Goal: Task Accomplishment & Management: Use online tool/utility

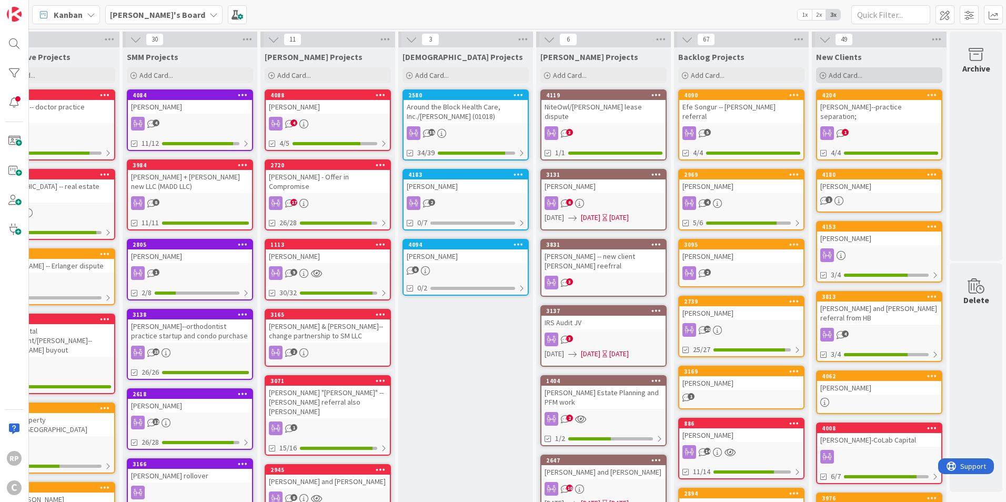
click at [842, 80] on div "Add Card..." at bounding box center [879, 75] width 126 height 16
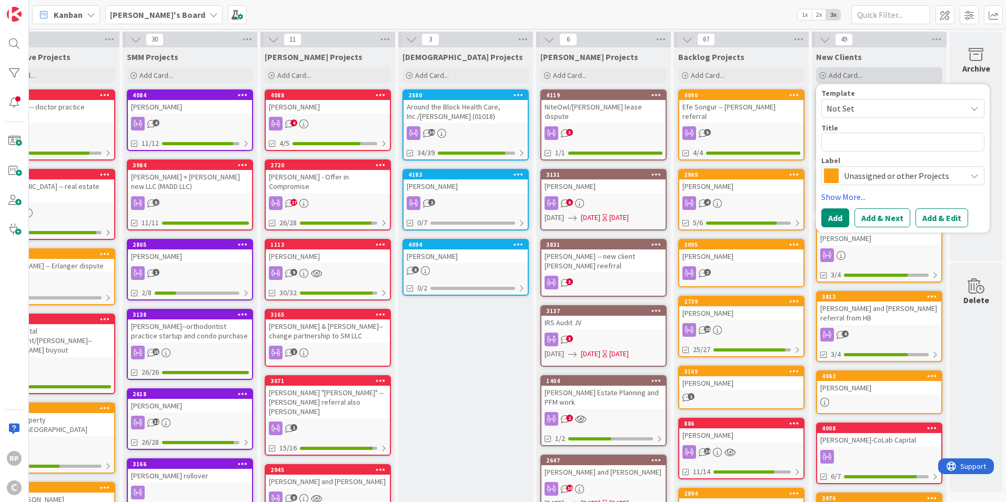
type textarea "x"
type textarea "D"
type textarea "x"
type textarea "[PERSON_NAME]"
type textarea "x"
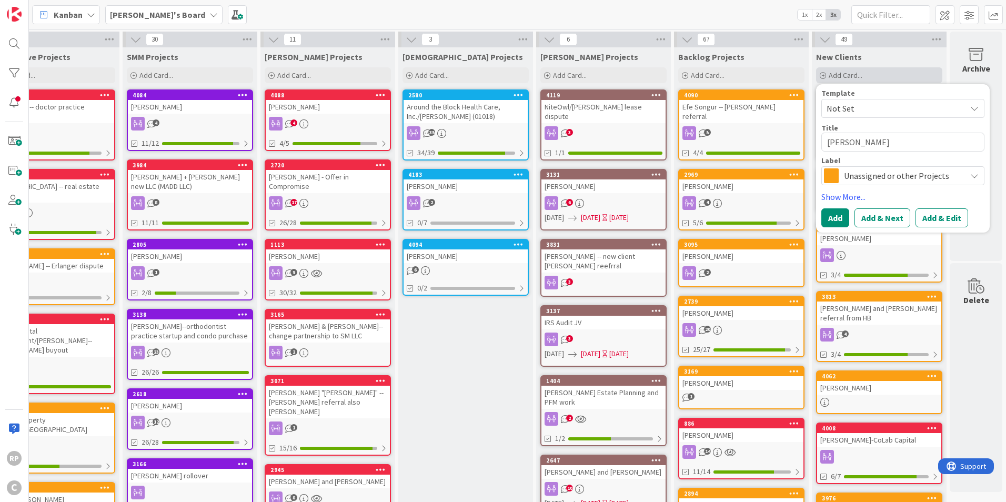
type textarea "[PERSON_NAME]"
type textarea "x"
type textarea "[PERSON_NAME]"
type textarea "x"
type textarea "[PERSON_NAME]"
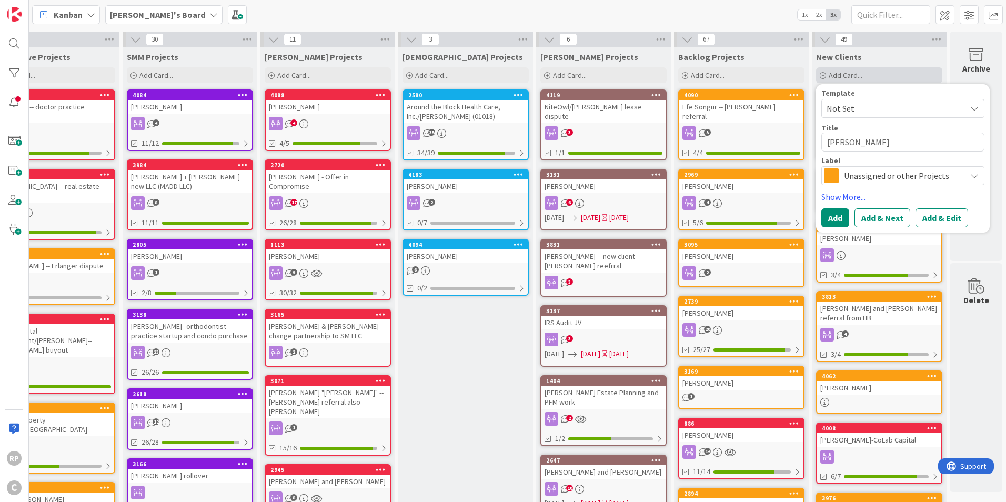
type textarea "x"
type textarea "[PERSON_NAME]"
type textarea "x"
type textarea "[PERSON_NAME]"
type textarea "x"
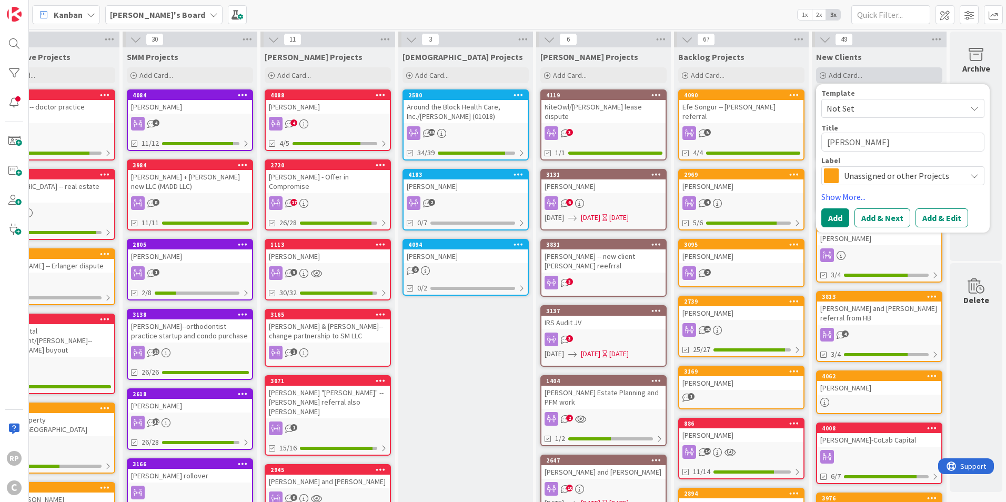
type textarea "[PERSON_NAME]"
type textarea "x"
type textarea "Dany"
type textarea "x"
type textarea "Dany"
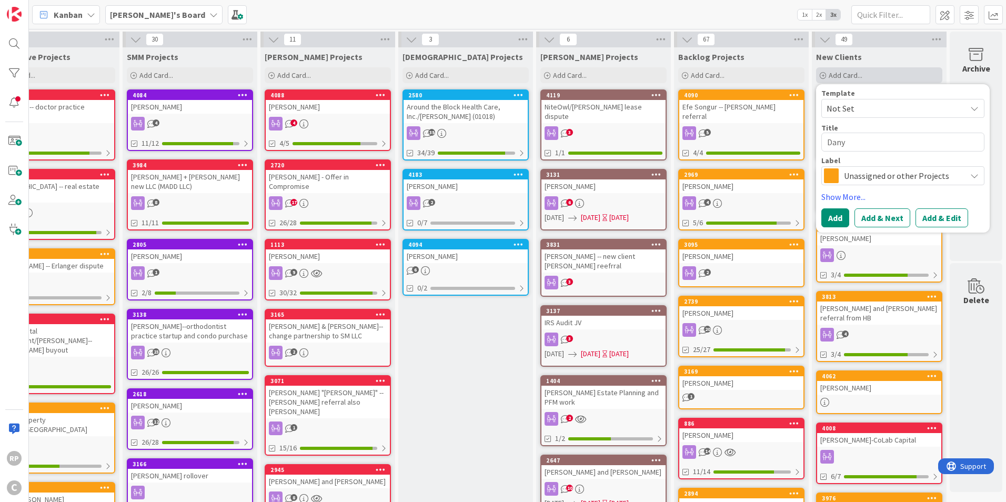
type textarea "x"
type textarea "[PERSON_NAME]"
type textarea "x"
type textarea "Dany We"
type textarea "x"
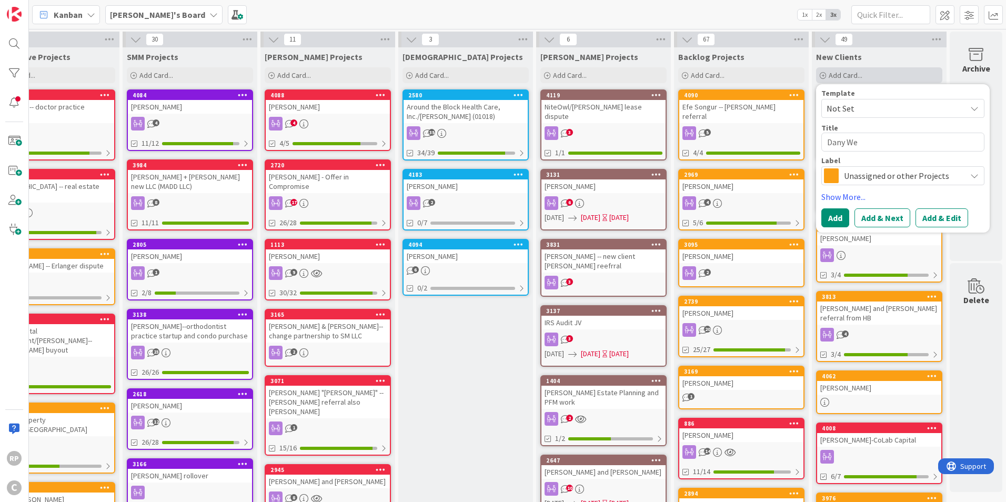
type textarea "Dany Wex"
type textarea "x"
type textarea "Dany Wexl"
type textarea "x"
type textarea "Dany Wexle"
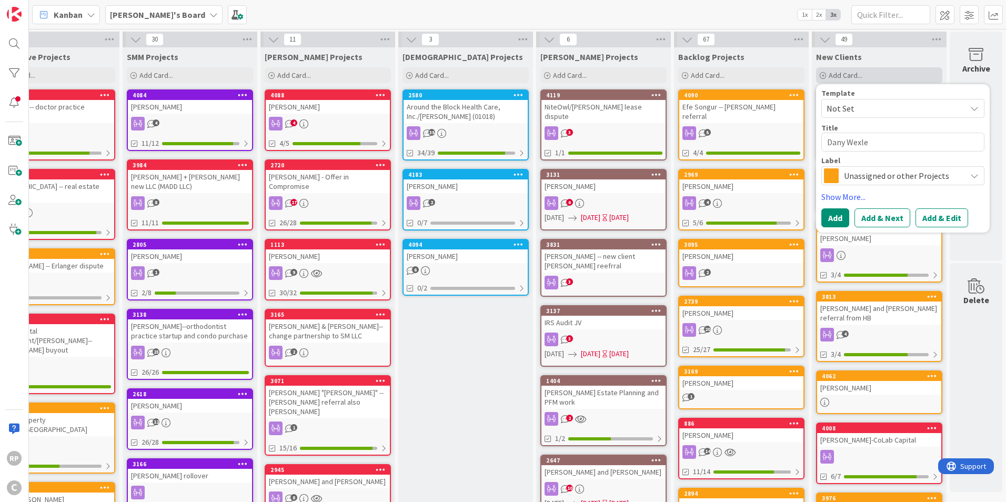
type textarea "x"
type textarea "[PERSON_NAME]"
type textarea "x"
type textarea "[PERSON_NAME]-"
type textarea "x"
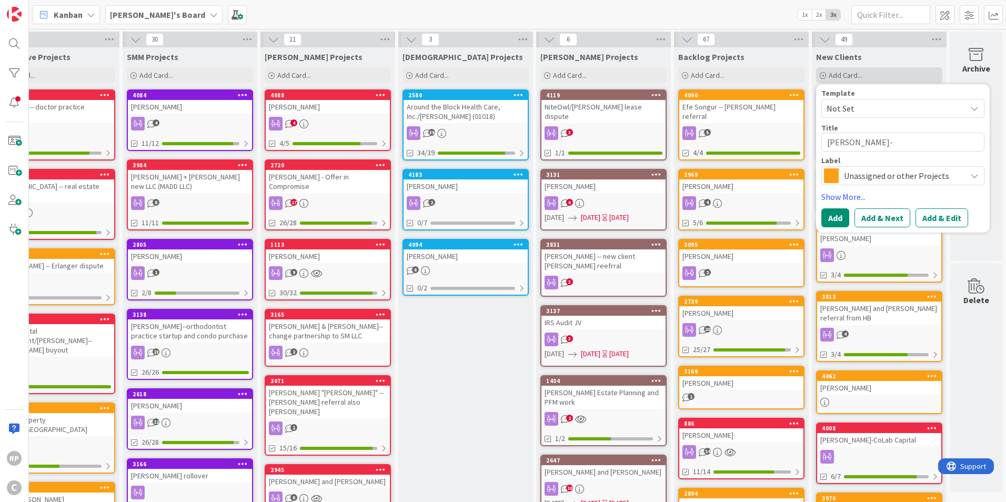
type textarea "[PERSON_NAME]--"
type textarea "x"
type textarea "[PERSON_NAME]--M"
type textarea "x"
type textarea "[PERSON_NAME]--Mi"
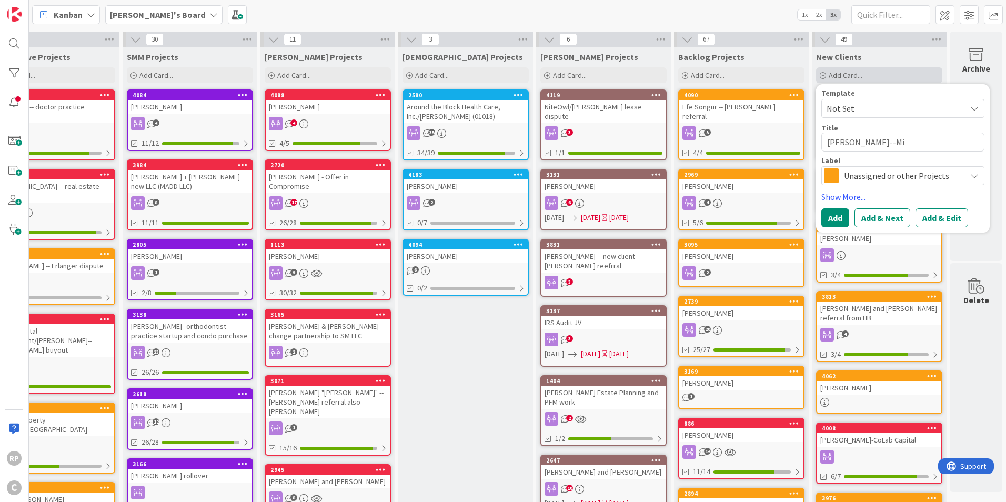
type textarea "x"
type textarea "[PERSON_NAME]--Mik"
type textarea "x"
type textarea "[PERSON_NAME]--[PERSON_NAME]"
type textarea "x"
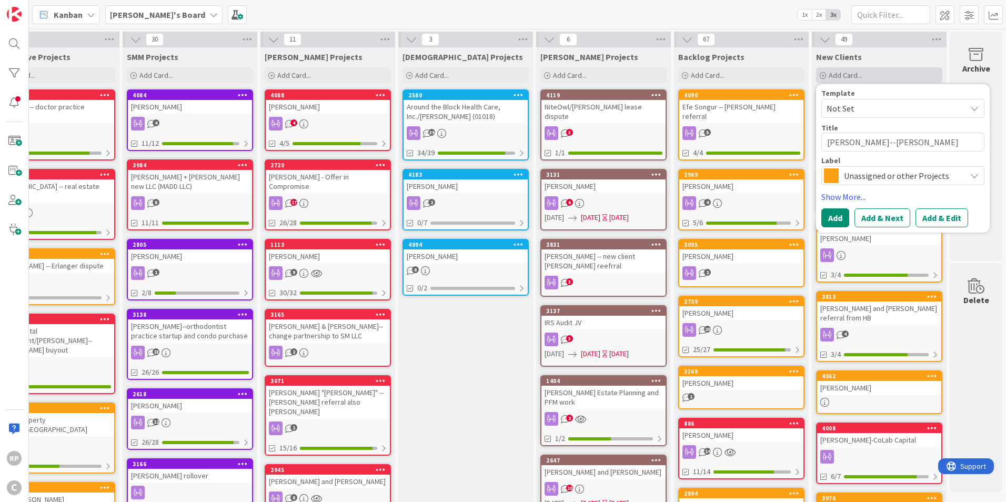
type textarea "[PERSON_NAME]--[PERSON_NAME]"
type textarea "x"
type textarea "[PERSON_NAME]--[PERSON_NAME]"
type textarea "x"
type textarea "[PERSON_NAME]--[PERSON_NAME]"
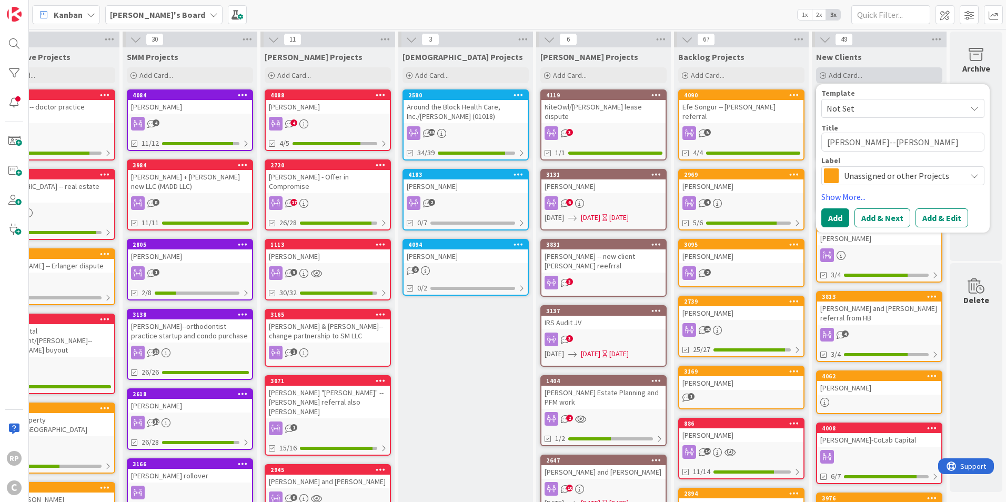
type textarea "x"
type textarea "[PERSON_NAME]--[PERSON_NAME]"
type textarea "x"
type textarea "[PERSON_NAME]--[PERSON_NAME]"
type textarea "x"
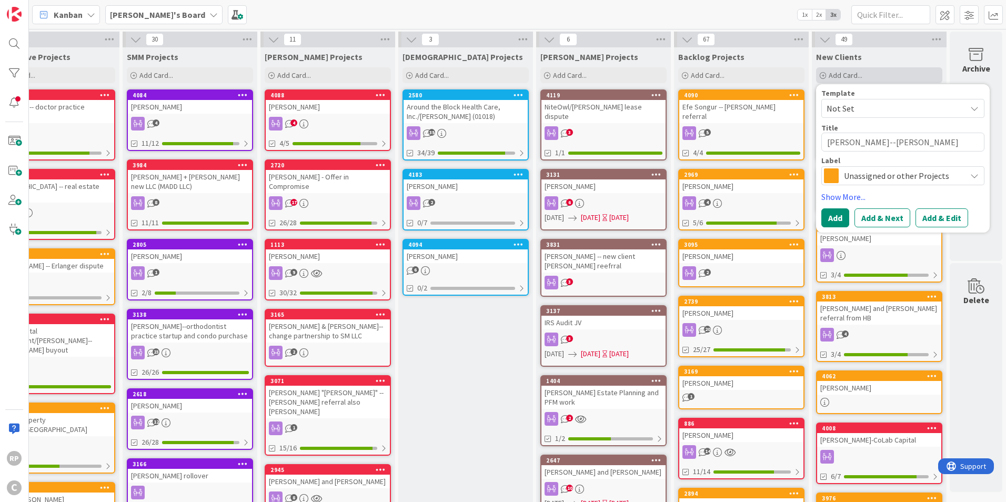
type textarea "[PERSON_NAME]--[PERSON_NAME]"
type textarea "x"
type textarea "[PERSON_NAME]--[PERSON_NAME] r"
type textarea "x"
type textarea "[PERSON_NAME]--[PERSON_NAME] re"
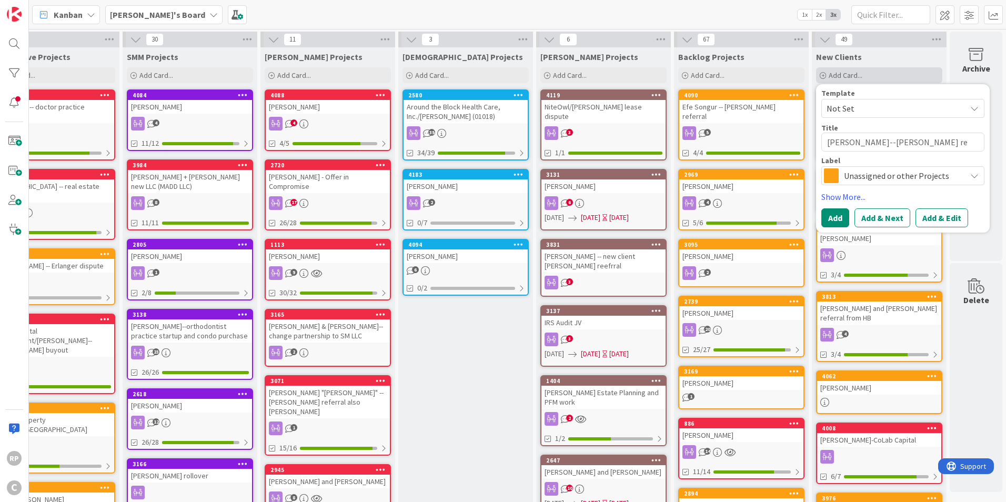
type textarea "x"
type textarea "[PERSON_NAME]--[PERSON_NAME] ref"
type textarea "x"
type textarea "[PERSON_NAME]--[PERSON_NAME] refe"
type textarea "x"
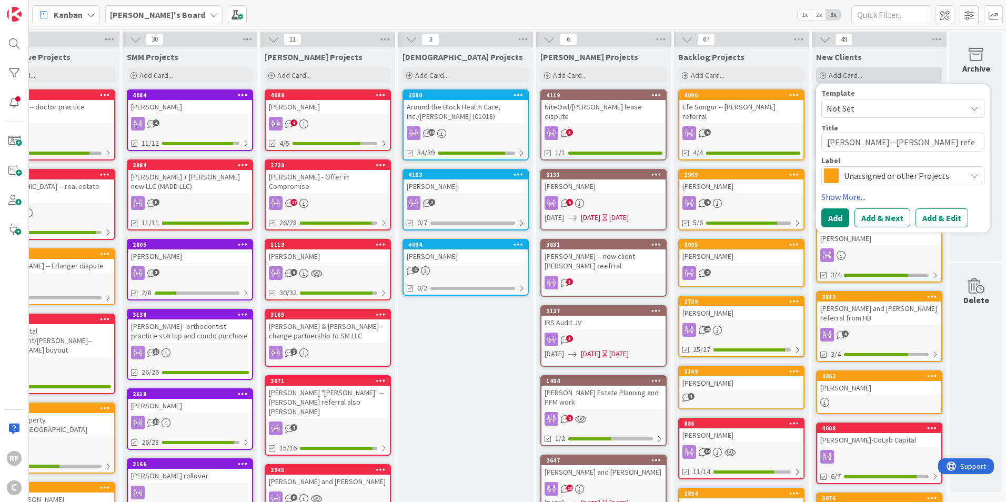
type textarea "[PERSON_NAME]--[PERSON_NAME] refer"
type textarea "x"
type textarea "[PERSON_NAME]--[PERSON_NAME] referr"
type textarea "x"
type textarea "[PERSON_NAME]--[PERSON_NAME] referra"
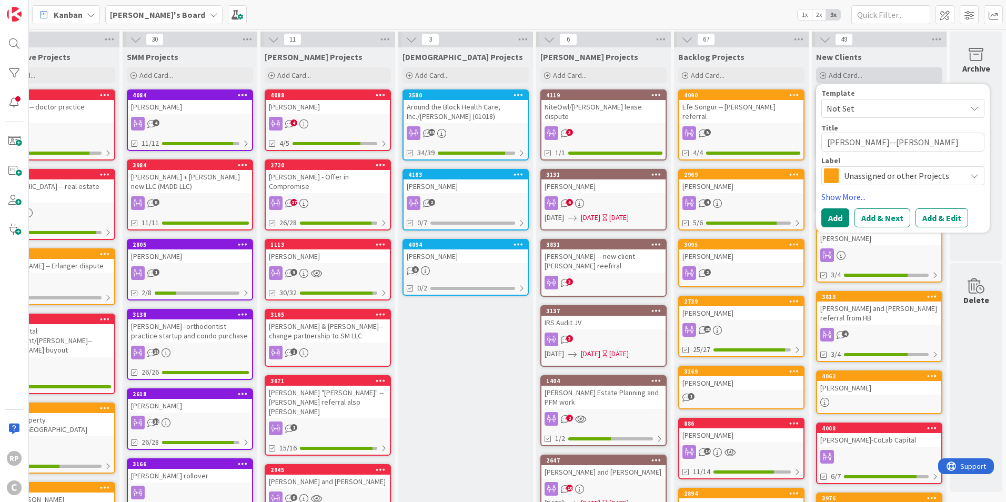
type textarea "x"
type textarea "[PERSON_NAME]--[PERSON_NAME] referral"
click at [925, 217] on button "Add & Edit" at bounding box center [942, 217] width 53 height 19
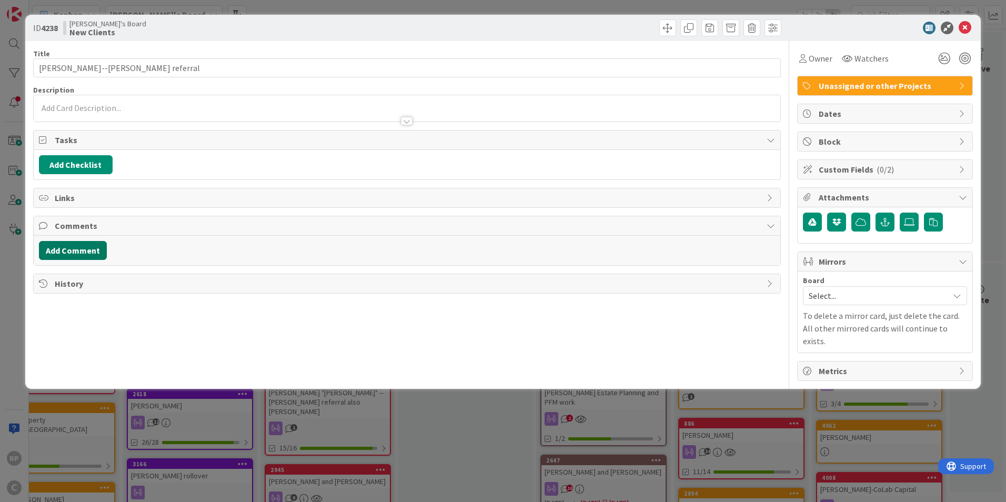
click at [90, 254] on button "Add Comment" at bounding box center [73, 250] width 68 height 19
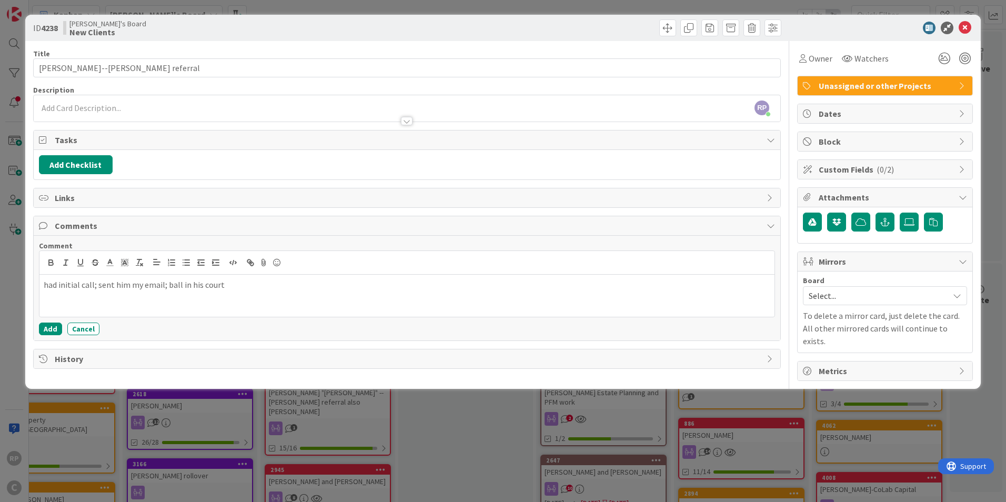
click at [63, 326] on div "Add Cancel" at bounding box center [407, 329] width 736 height 13
click at [45, 333] on button "Add" at bounding box center [50, 329] width 23 height 13
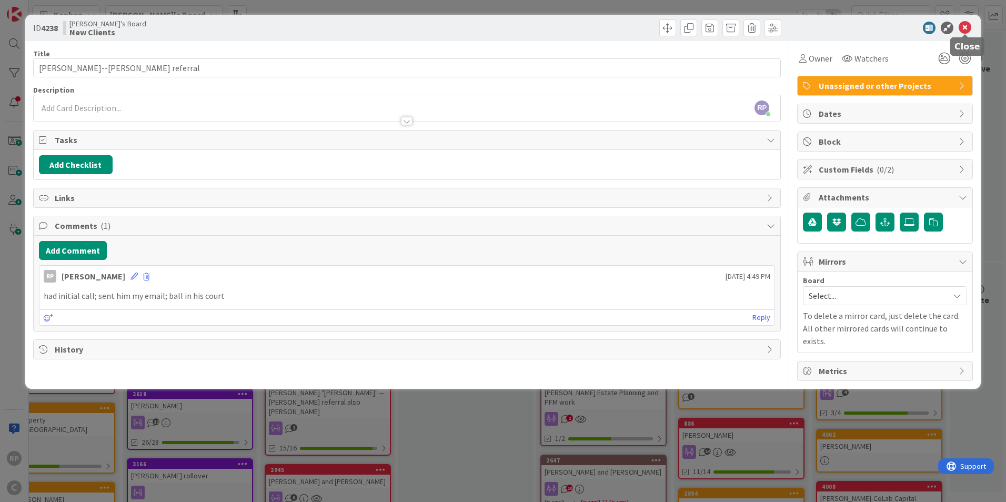
click at [965, 29] on icon at bounding box center [965, 28] width 13 height 13
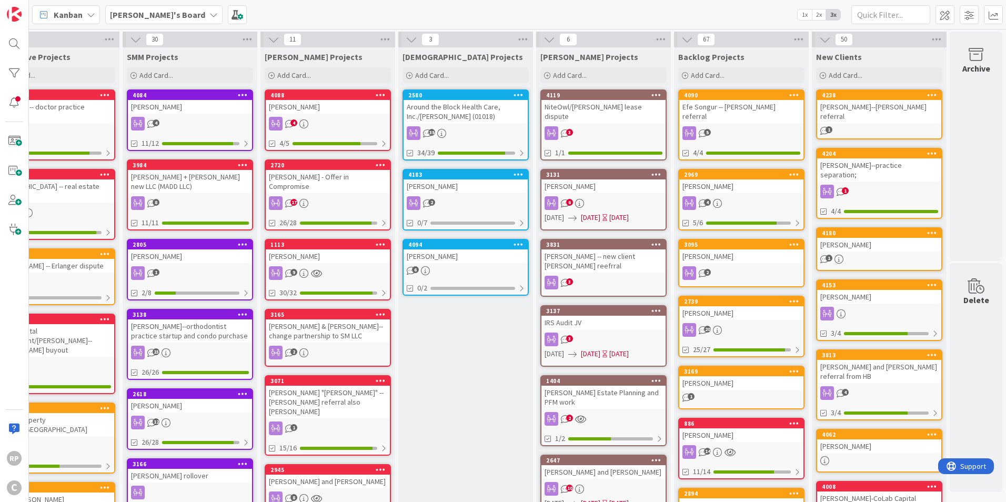
click at [840, 90] on div "4238 [PERSON_NAME]--[PERSON_NAME] referral 1" at bounding box center [879, 114] width 126 height 50
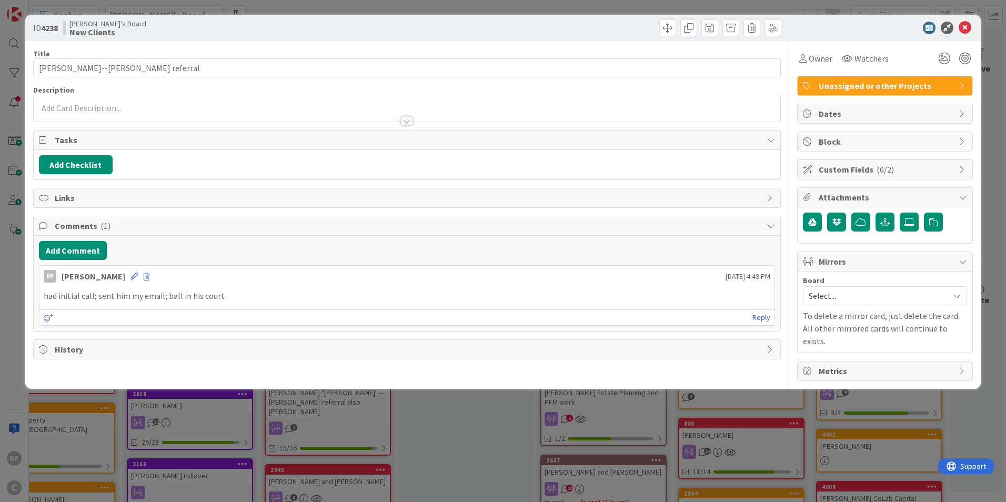
click at [856, 299] on span "Select..." at bounding box center [876, 295] width 135 height 15
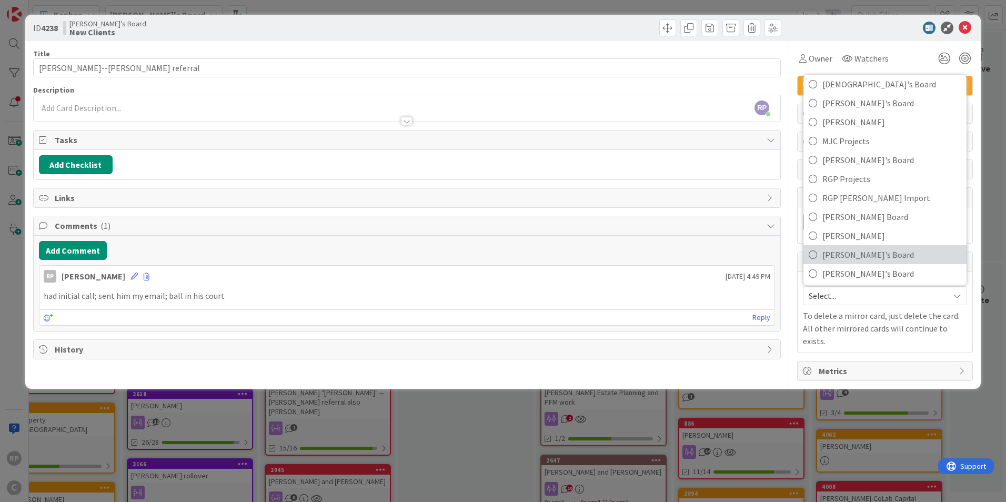
scroll to position [108, 0]
click at [876, 253] on span "[PERSON_NAME]'s Board" at bounding box center [892, 252] width 139 height 16
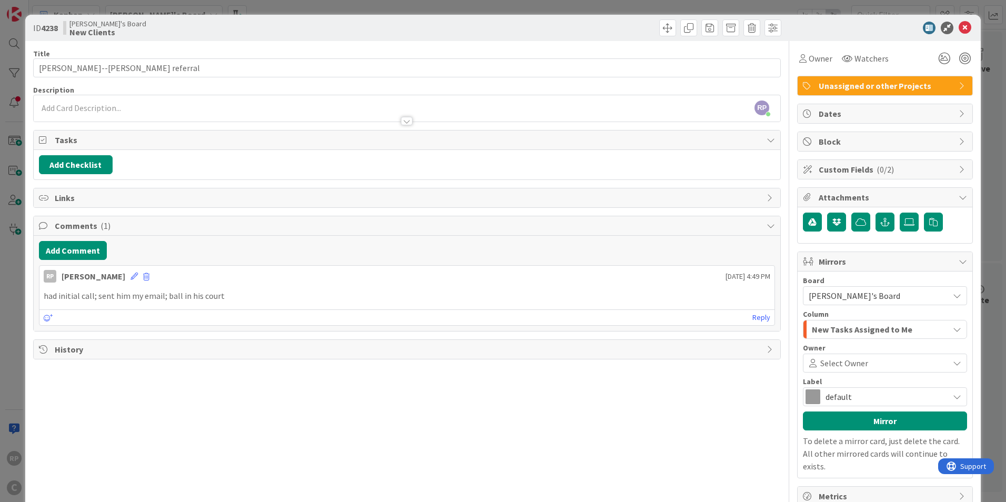
click at [840, 332] on span "New Tasks Assigned to Me" at bounding box center [862, 330] width 101 height 14
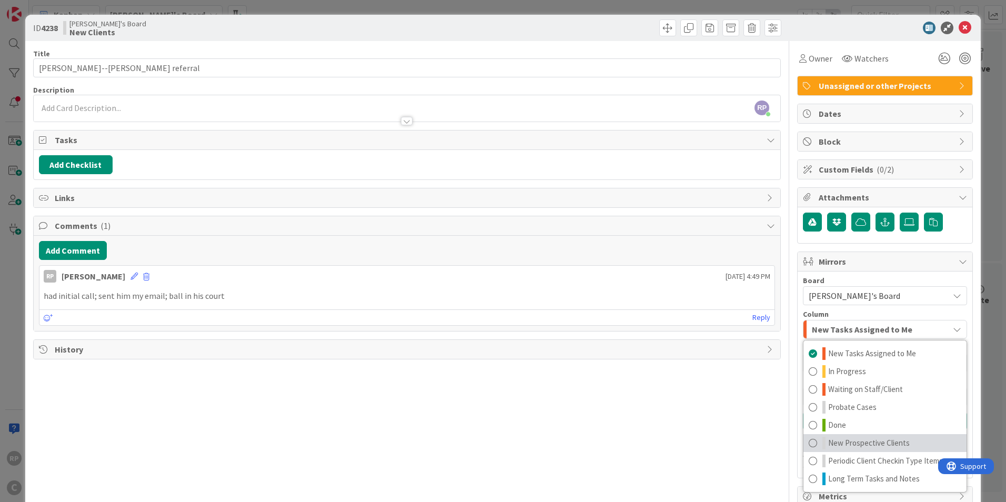
click at [867, 441] on span "New Prospective Clients" at bounding box center [869, 443] width 82 height 13
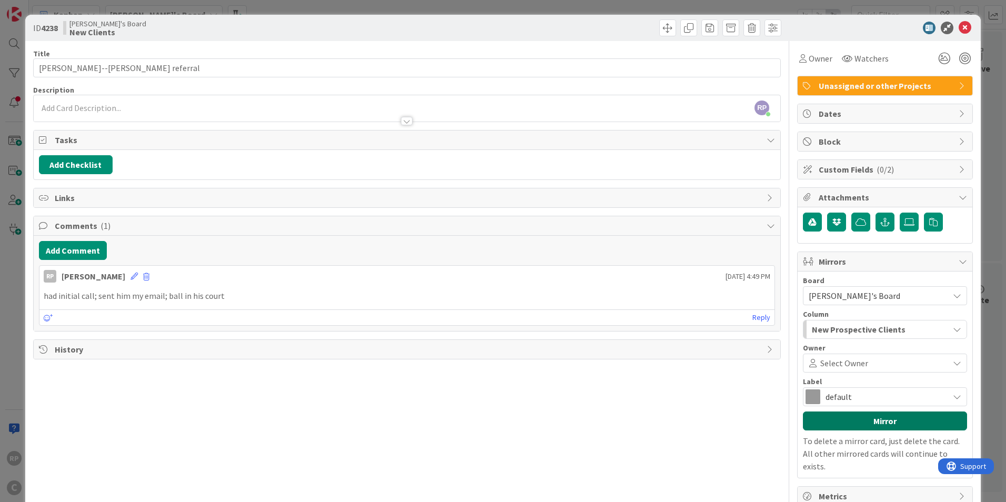
click at [845, 416] on button "Mirror" at bounding box center [885, 421] width 164 height 19
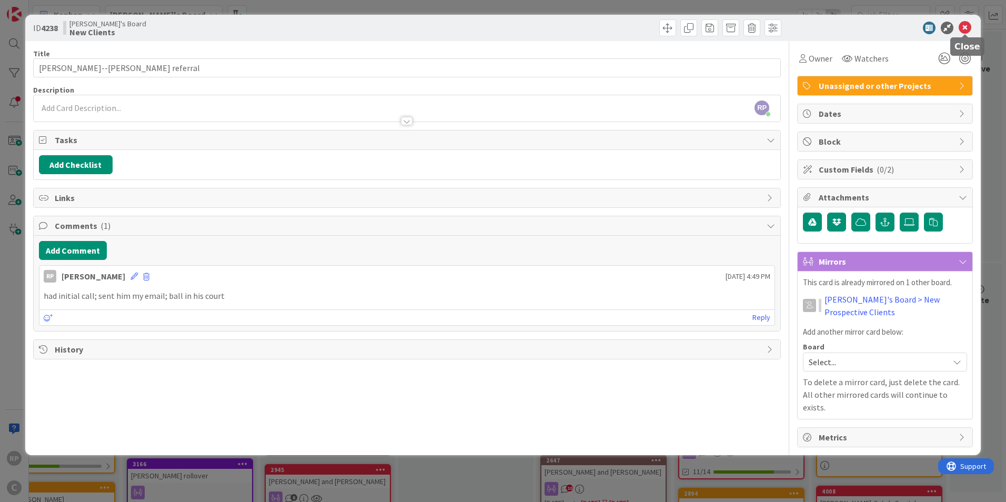
click at [969, 27] on icon at bounding box center [965, 28] width 13 height 13
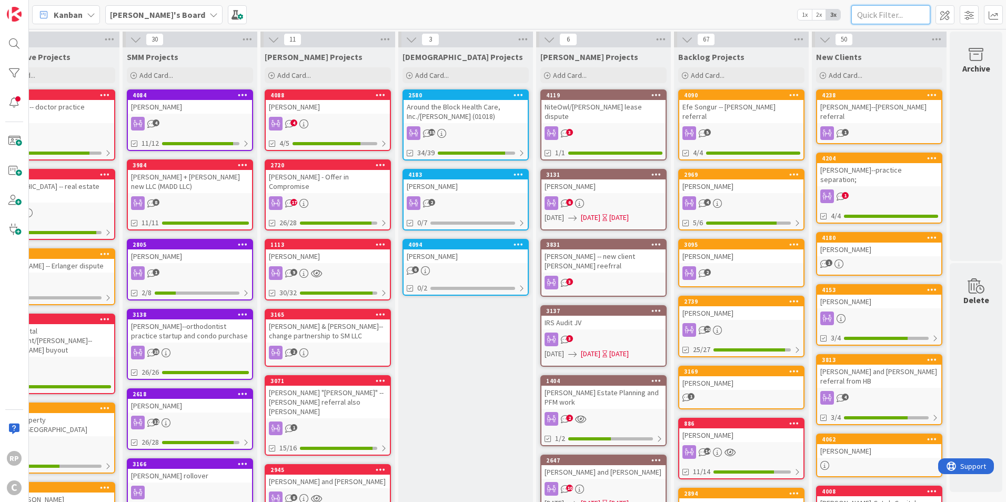
click at [868, 7] on input "text" at bounding box center [891, 14] width 79 height 19
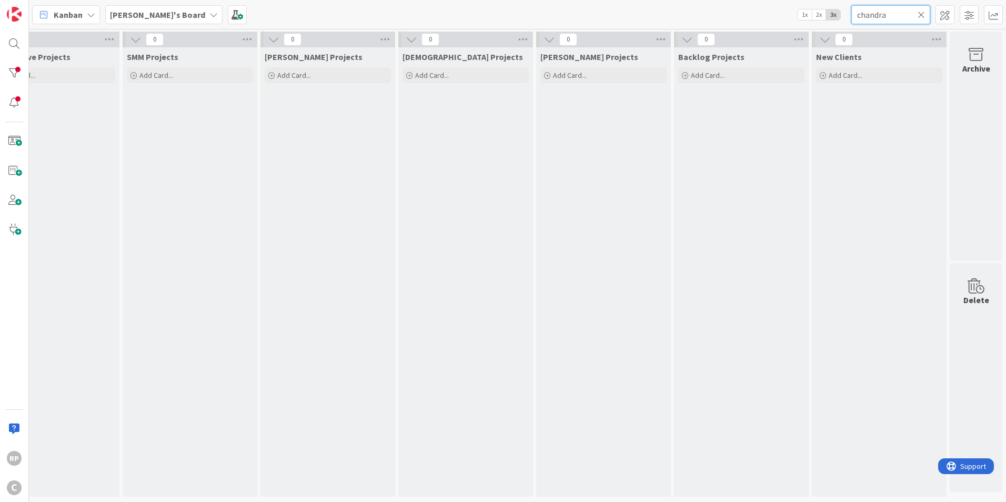
type input "chandra"
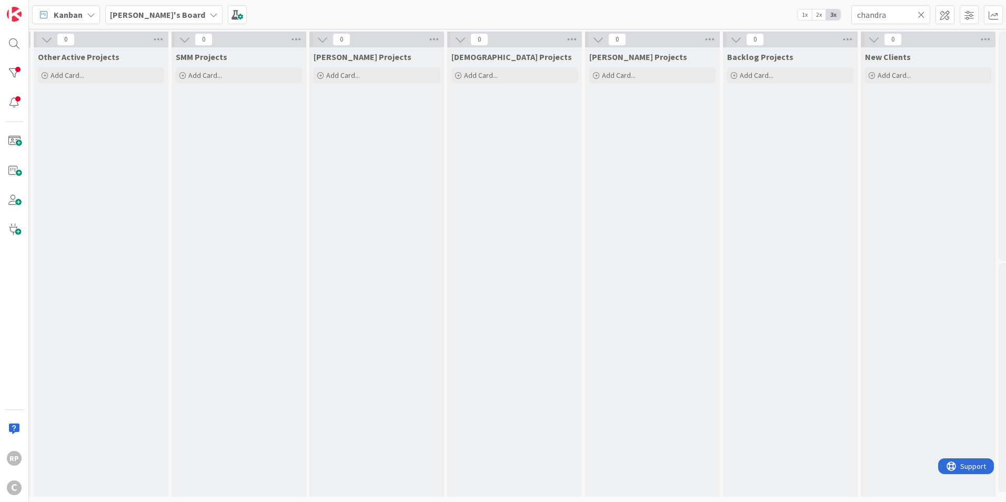
scroll to position [3, 0]
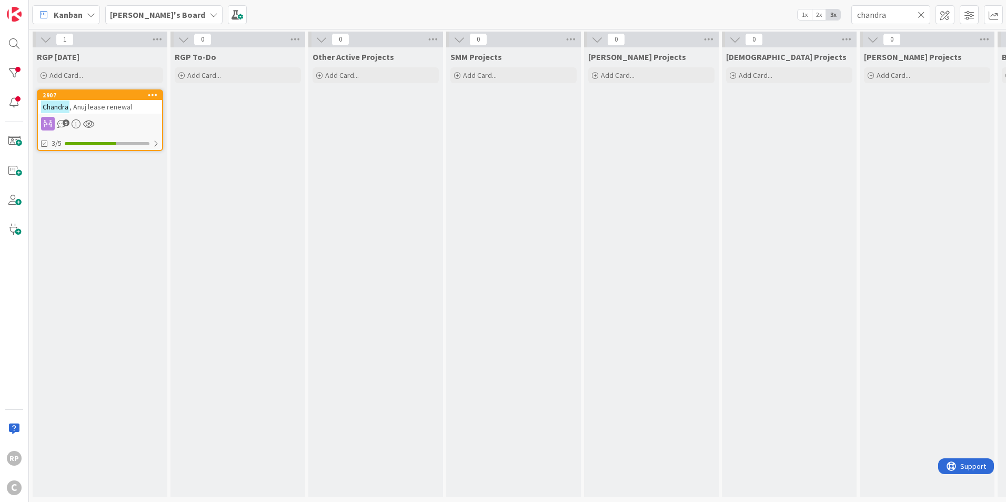
drag, startPoint x: 570, startPoint y: 233, endPoint x: 332, endPoint y: 262, distance: 239.7
click at [119, 103] on span ", Anuj lease renewal" at bounding box center [100, 106] width 63 height 9
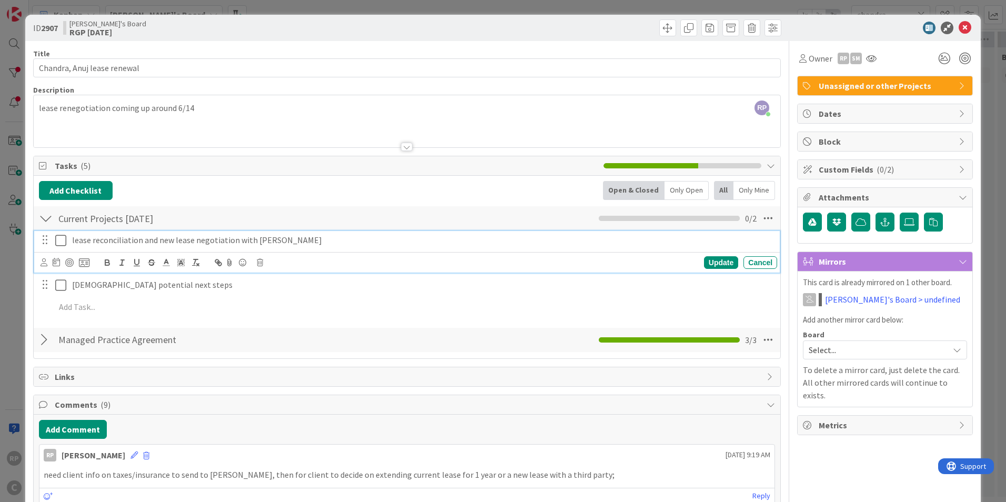
click at [312, 240] on p "lease reconciliation and new lease negotiation with [PERSON_NAME]" at bounding box center [422, 240] width 701 height 12
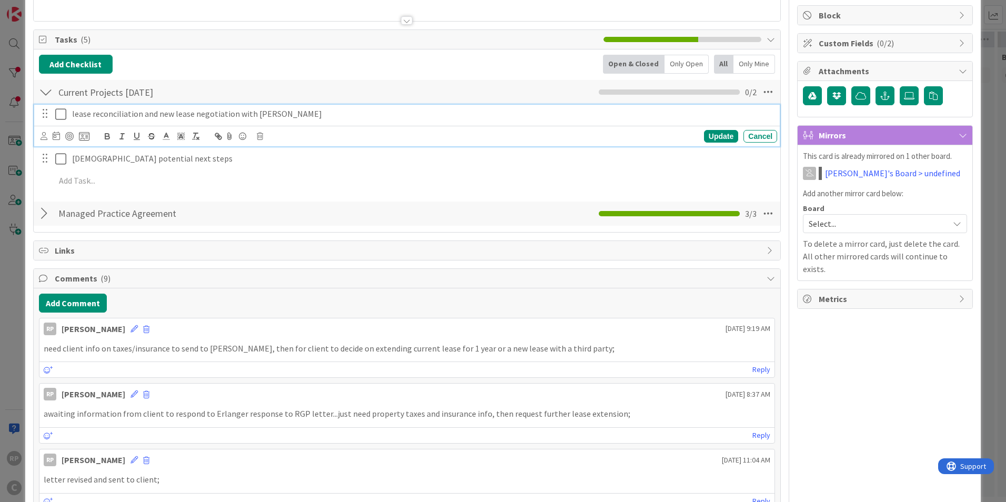
scroll to position [158, 0]
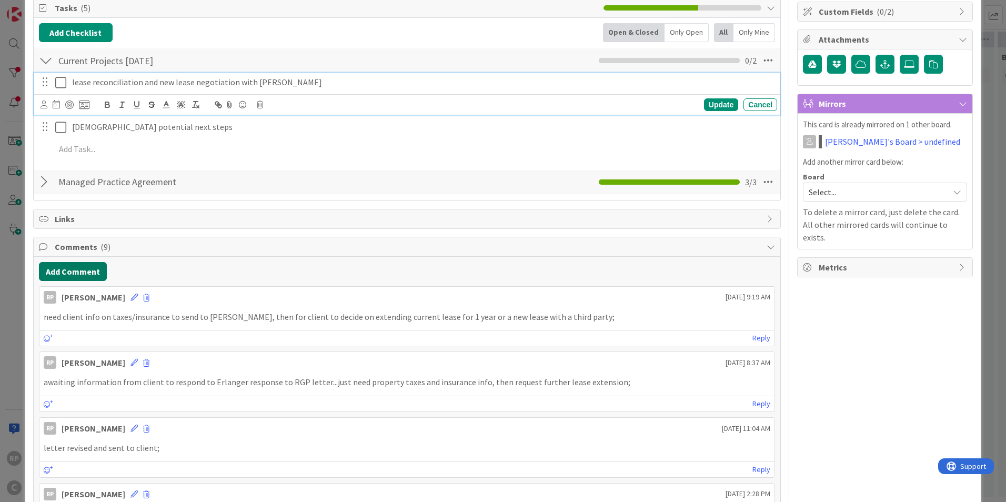
click at [68, 272] on button "Add Comment" at bounding box center [73, 271] width 68 height 19
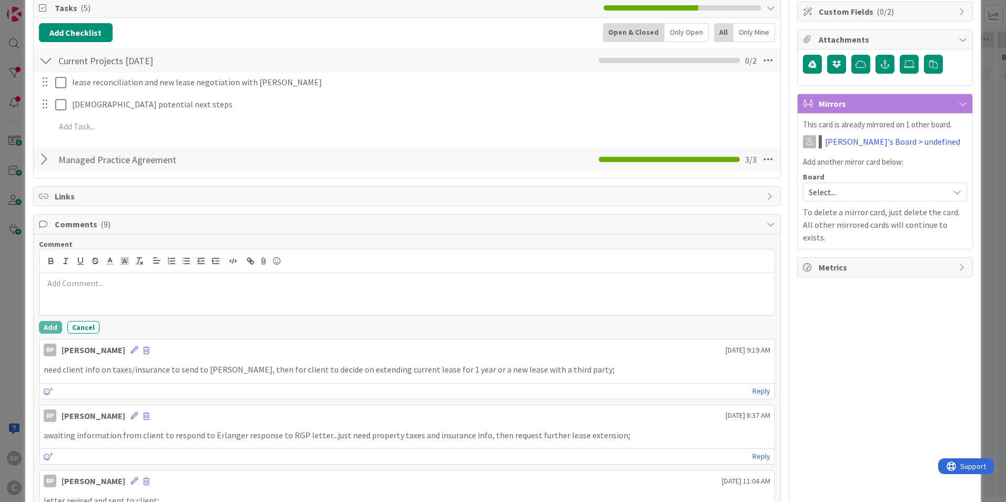
click at [65, 296] on div at bounding box center [406, 294] width 735 height 42
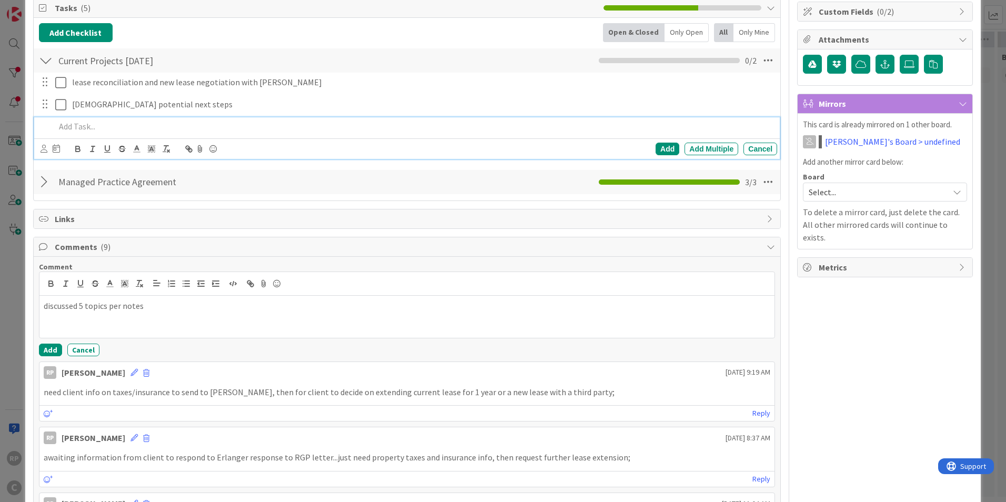
click at [93, 128] on div "Add Add Multiple Cancel" at bounding box center [407, 138] width 746 height 42
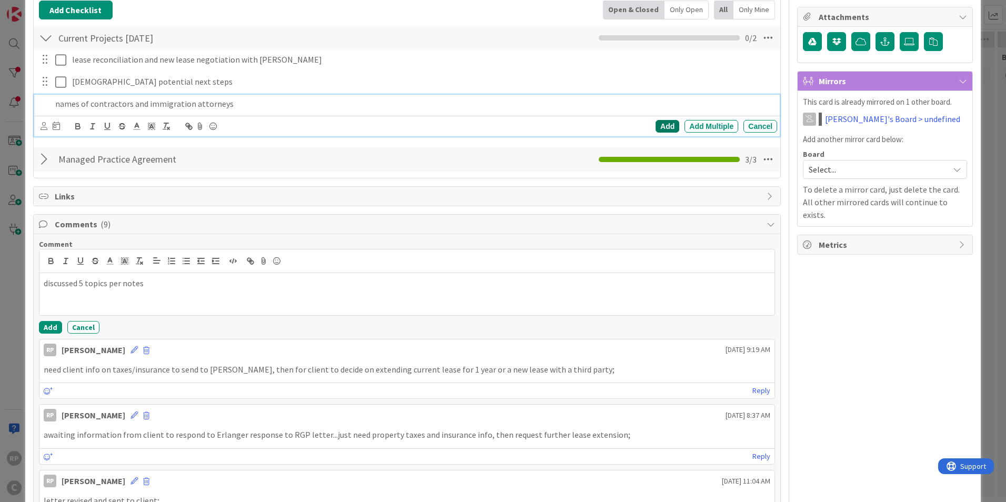
click at [666, 132] on div "Add" at bounding box center [668, 126] width 24 height 13
click at [172, 292] on div "discussed 5 topics per notes" at bounding box center [406, 294] width 735 height 42
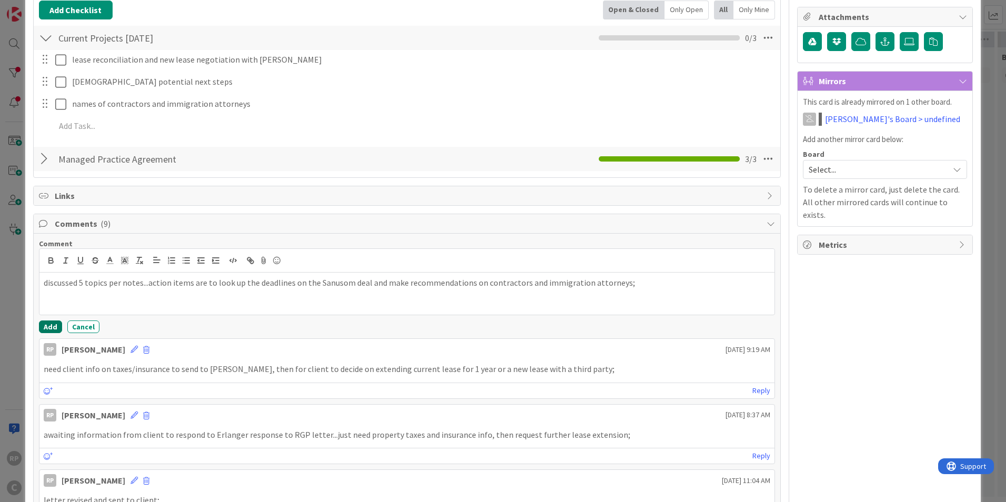
click at [53, 325] on button "Add" at bounding box center [50, 327] width 23 height 13
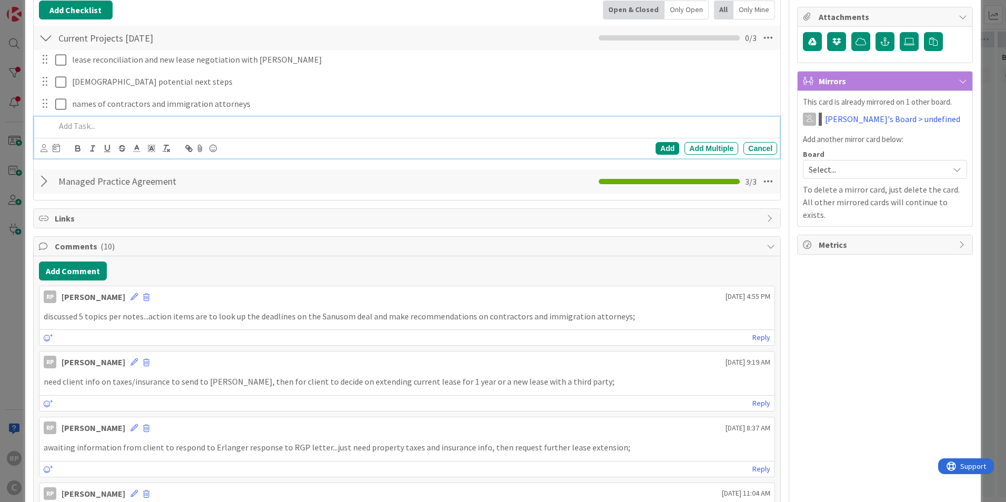
click at [104, 128] on p at bounding box center [414, 126] width 718 height 12
click at [47, 149] on div at bounding box center [50, 148] width 19 height 13
click at [44, 151] on icon at bounding box center [44, 148] width 7 height 8
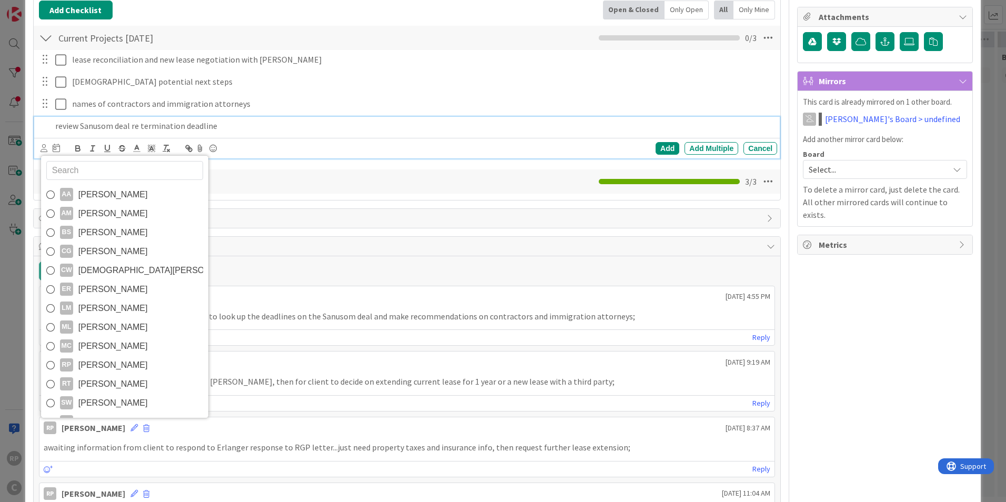
drag, startPoint x: 115, startPoint y: 362, endPoint x: 115, endPoint y: 353, distance: 8.4
click at [115, 362] on span "[PERSON_NAME]" at bounding box center [112, 365] width 69 height 16
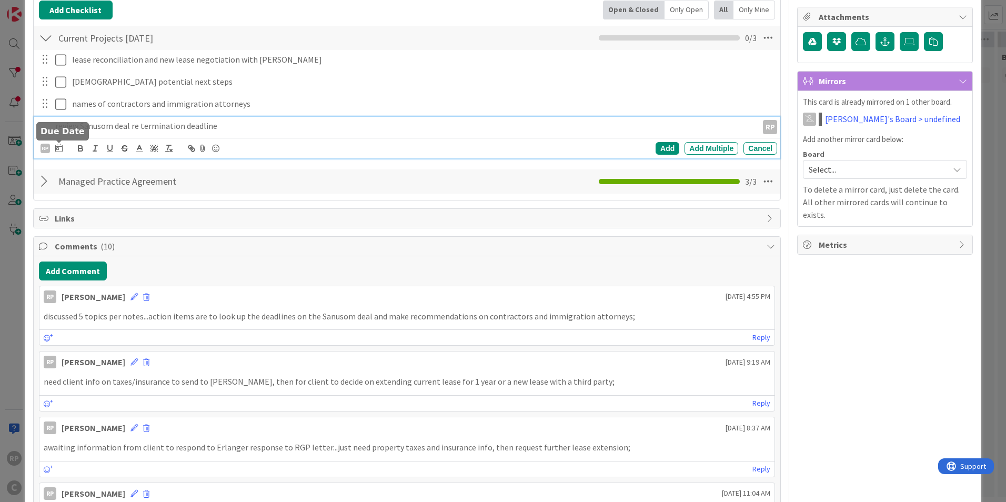
click at [61, 148] on icon at bounding box center [58, 148] width 7 height 8
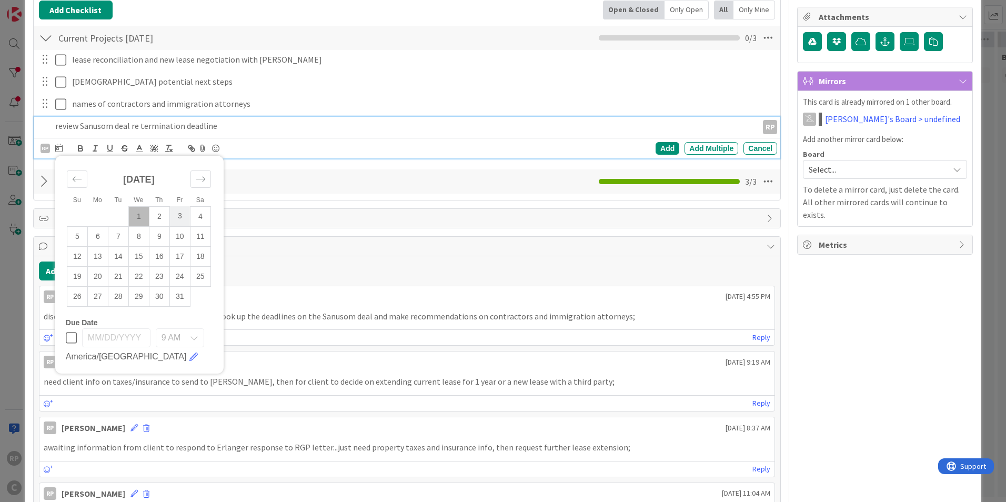
click at [178, 212] on td "3" at bounding box center [179, 216] width 21 height 20
type input "[DATE]"
click at [665, 144] on div "Add" at bounding box center [668, 148] width 24 height 13
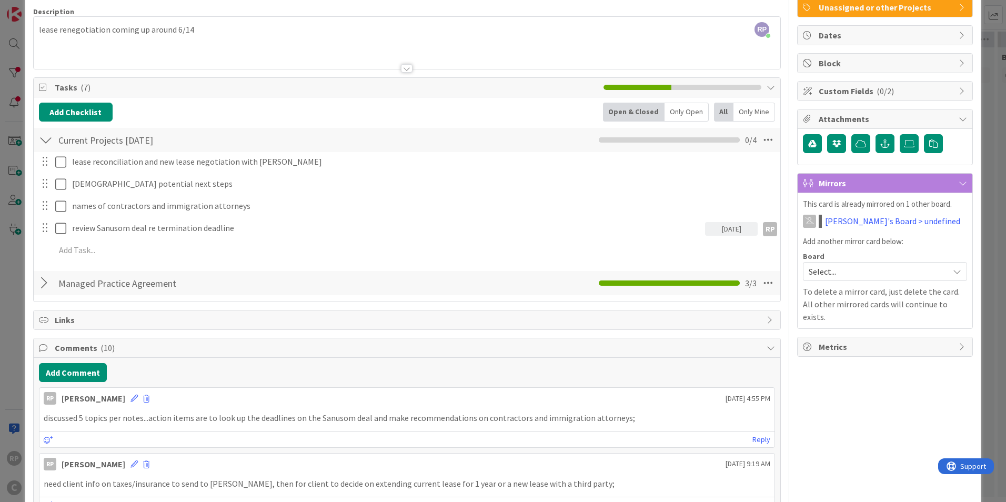
scroll to position [0, 0]
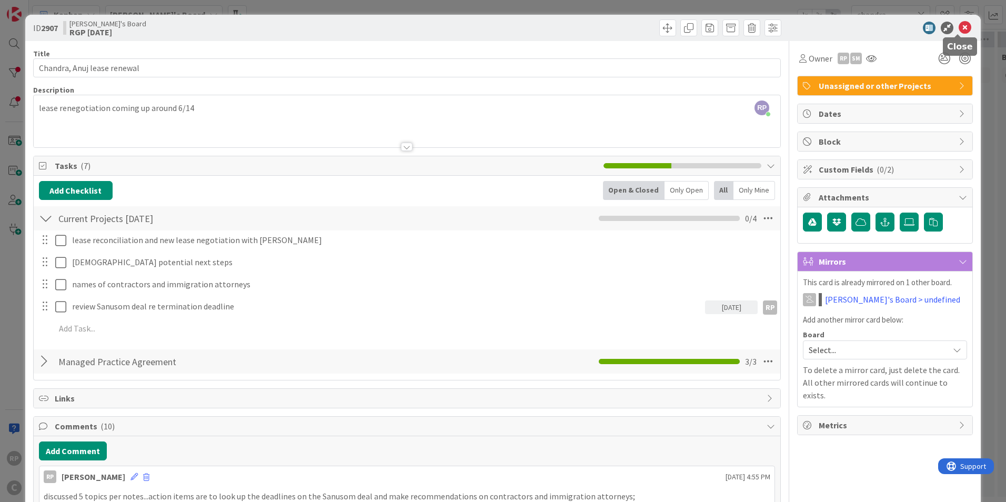
click at [959, 25] on icon at bounding box center [965, 28] width 13 height 13
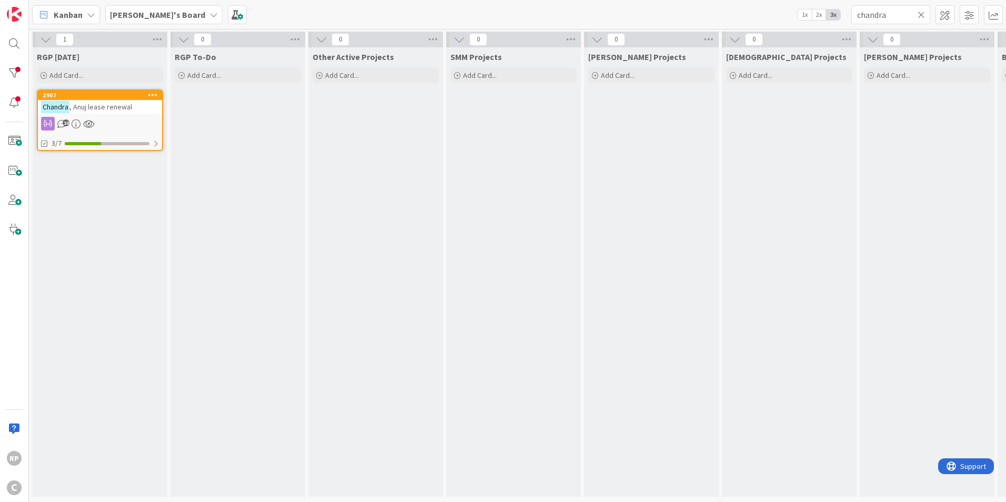
click at [921, 17] on icon at bounding box center [921, 14] width 7 height 9
